Goal: Find specific page/section: Find specific page/section

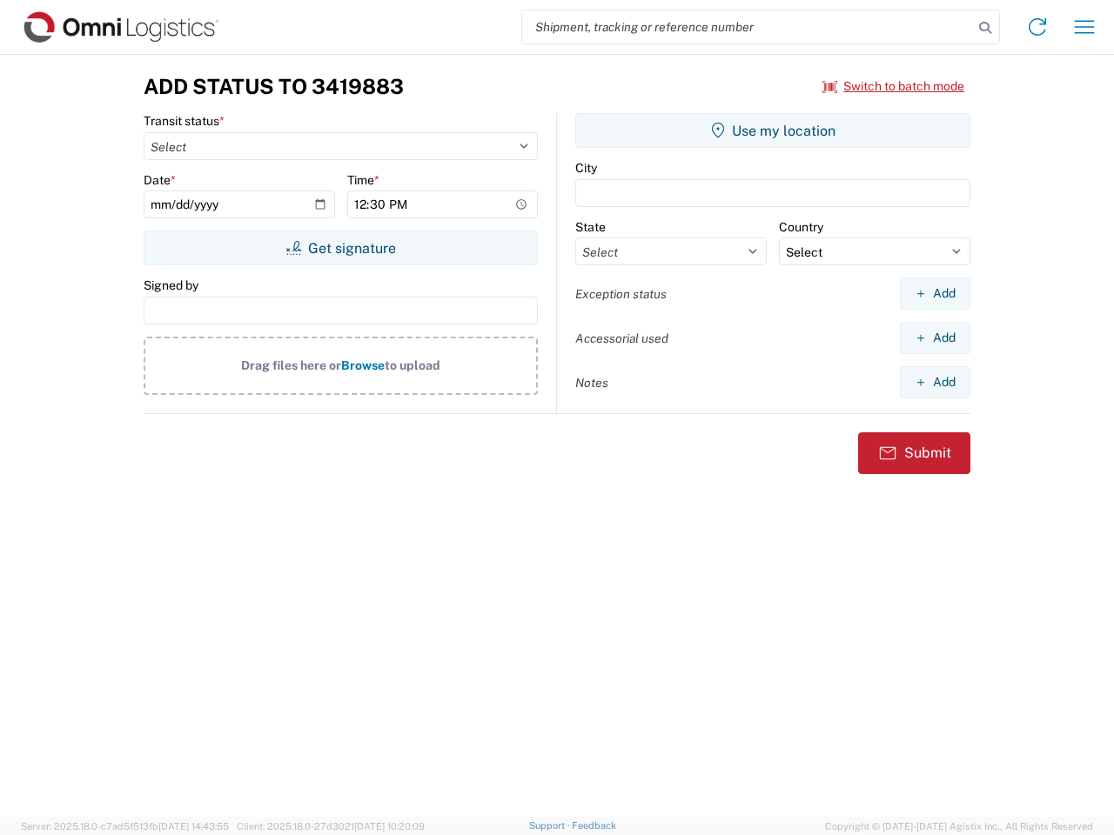
click at [747, 27] on input "search" at bounding box center [747, 26] width 451 height 33
click at [985, 28] on icon at bounding box center [985, 28] width 24 height 24
click at [1037, 27] on icon at bounding box center [1037, 27] width 28 height 28
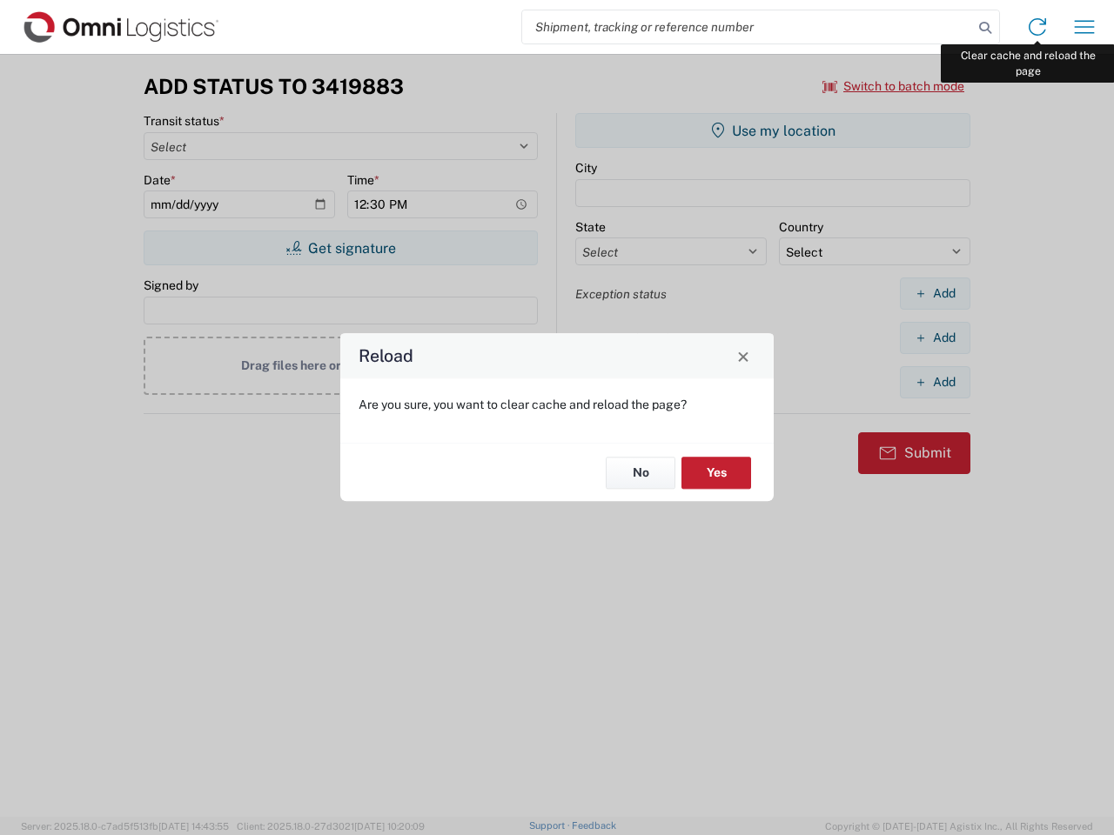
click at [1084, 27] on div "Reload Are you sure, you want to clear cache and reload the page? No Yes" at bounding box center [557, 417] width 1114 height 835
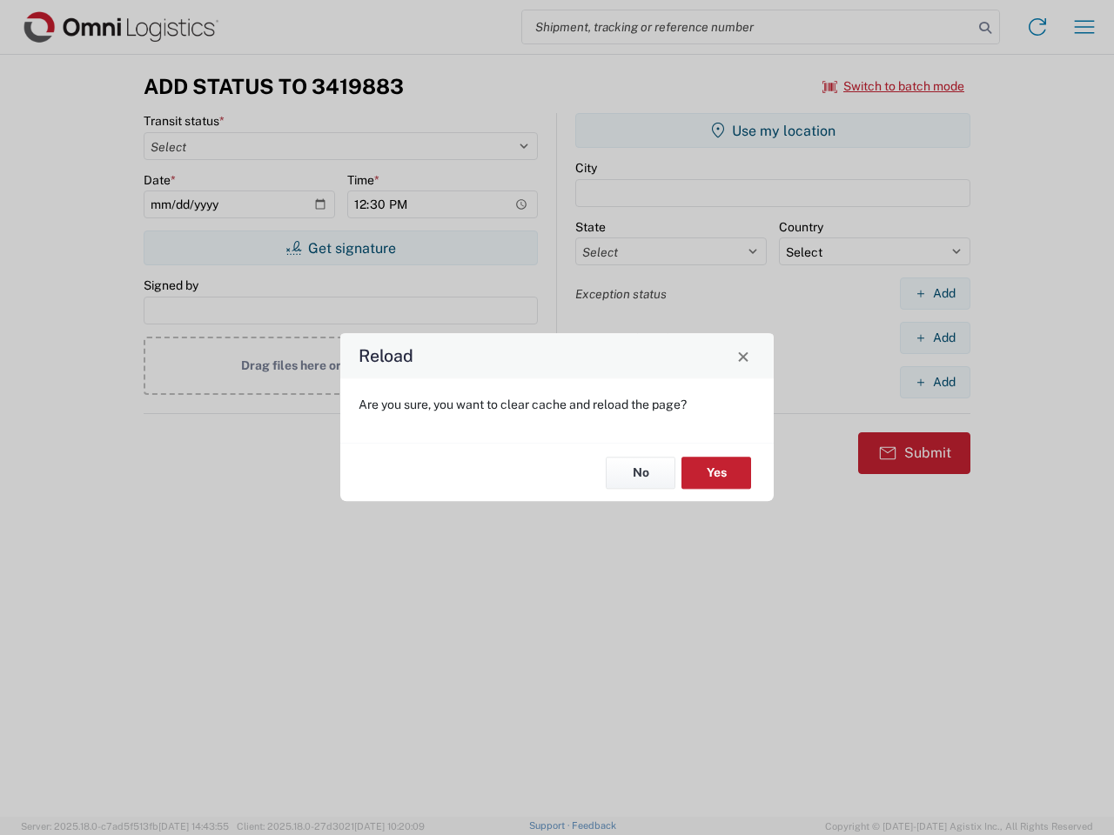
click at [893, 86] on div "Reload Are you sure, you want to clear cache and reload the page? No Yes" at bounding box center [557, 417] width 1114 height 835
click at [340, 248] on div "Reload Are you sure, you want to clear cache and reload the page? No Yes" at bounding box center [557, 417] width 1114 height 835
click at [773, 130] on div "Reload Are you sure, you want to clear cache and reload the page? No Yes" at bounding box center [557, 417] width 1114 height 835
click at [934, 293] on div "Reload Are you sure, you want to clear cache and reload the page? No Yes" at bounding box center [557, 417] width 1114 height 835
click at [934, 338] on div "Reload Are you sure, you want to clear cache and reload the page? No Yes" at bounding box center [557, 417] width 1114 height 835
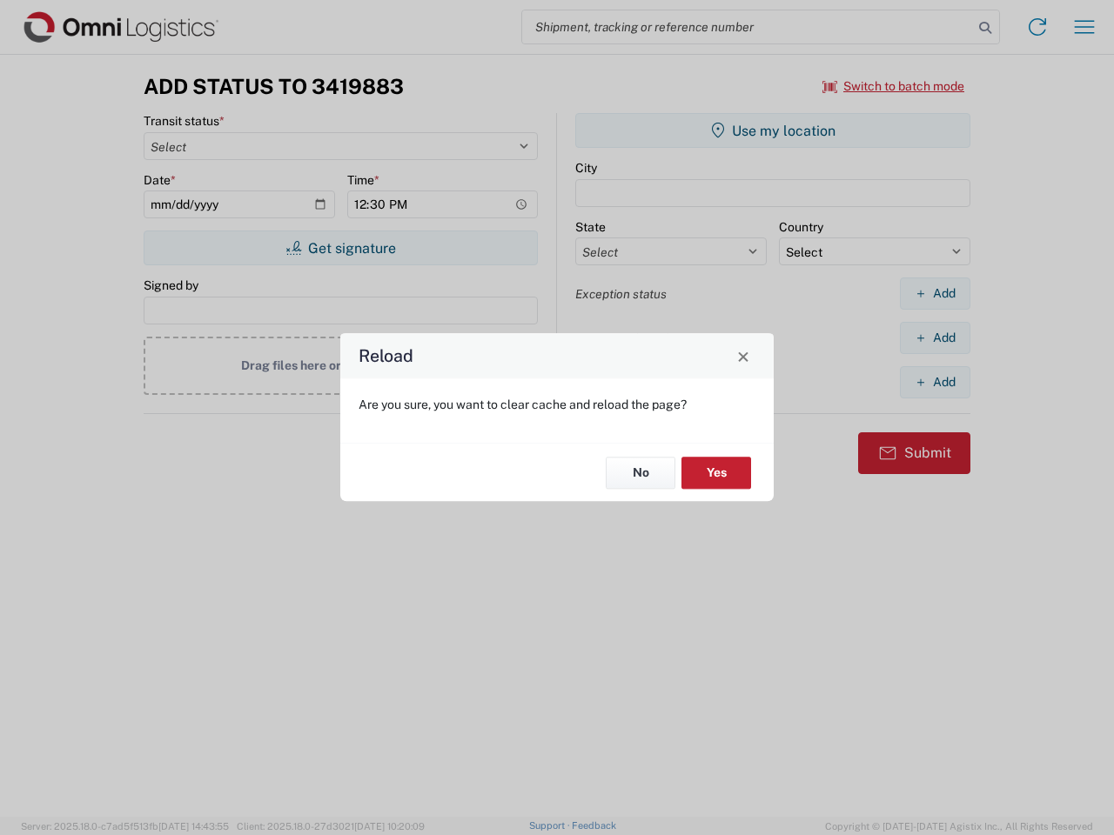
click at [934, 382] on div "Reload Are you sure, you want to clear cache and reload the page? No Yes" at bounding box center [557, 417] width 1114 height 835
